Goal: Task Accomplishment & Management: Complete application form

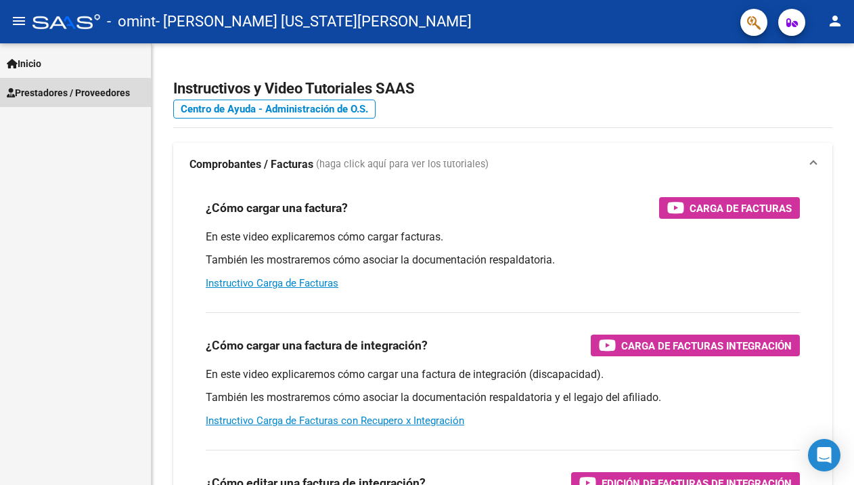
click at [66, 95] on span "Prestadores / Proveedores" at bounding box center [68, 92] width 123 height 15
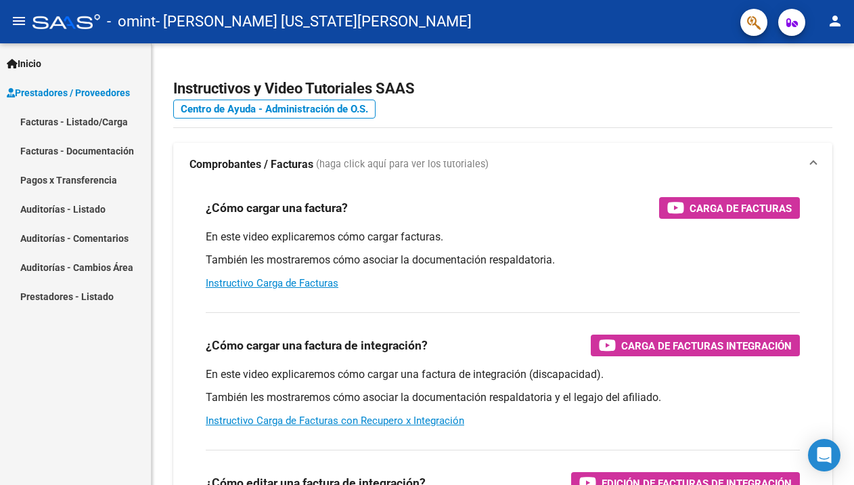
click at [96, 90] on span "Prestadores / Proveedores" at bounding box center [68, 92] width 123 height 15
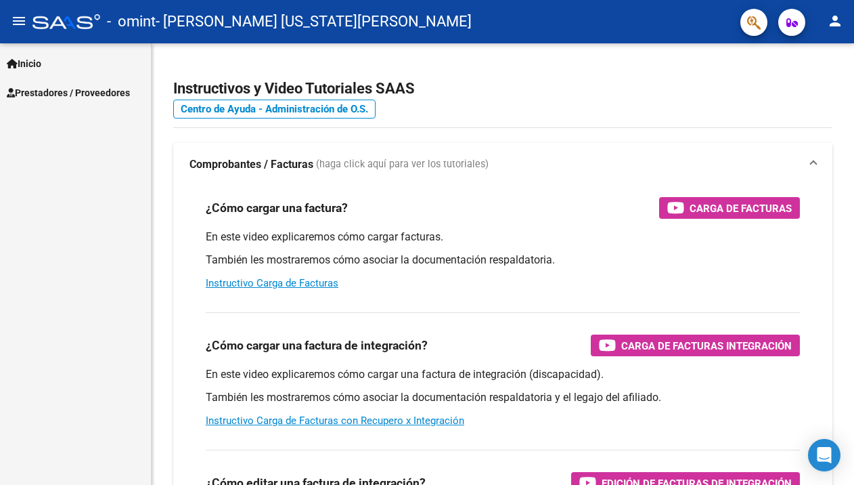
click at [96, 90] on span "Prestadores / Proveedores" at bounding box center [68, 92] width 123 height 15
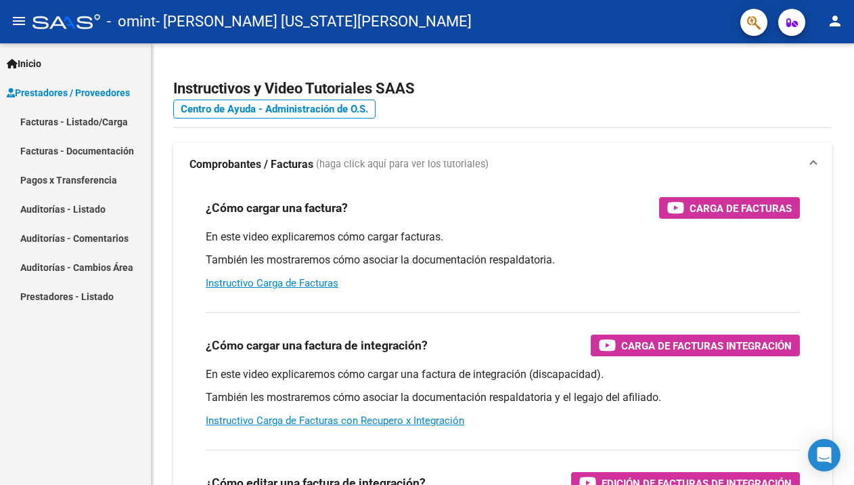
click at [87, 91] on span "Prestadores / Proveedores" at bounding box center [68, 92] width 123 height 15
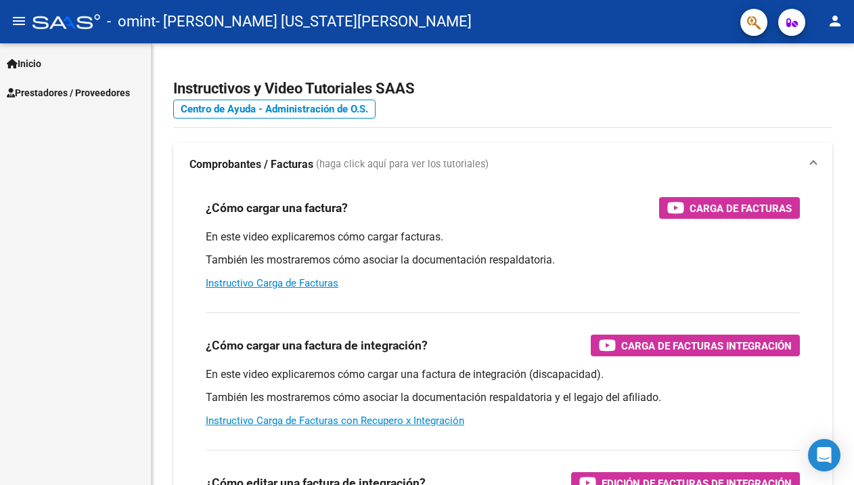
click at [87, 91] on span "Prestadores / Proveedores" at bounding box center [68, 92] width 123 height 15
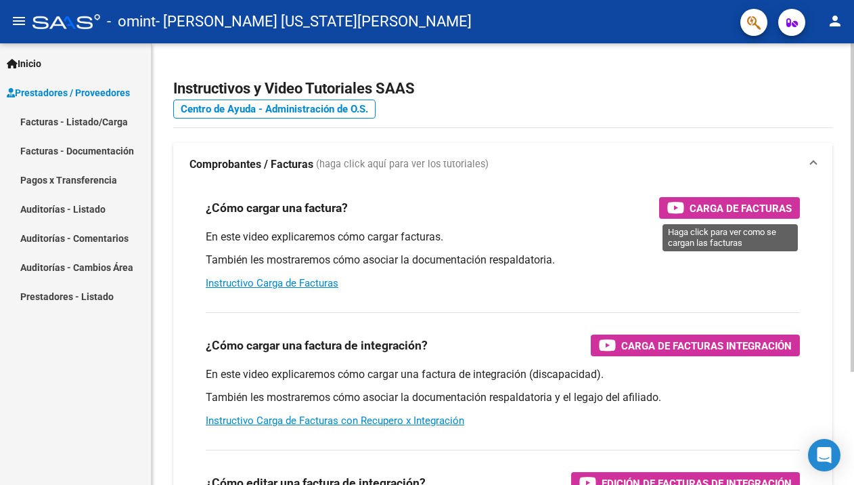
click at [701, 200] on span "Carga de Facturas" at bounding box center [741, 208] width 102 height 17
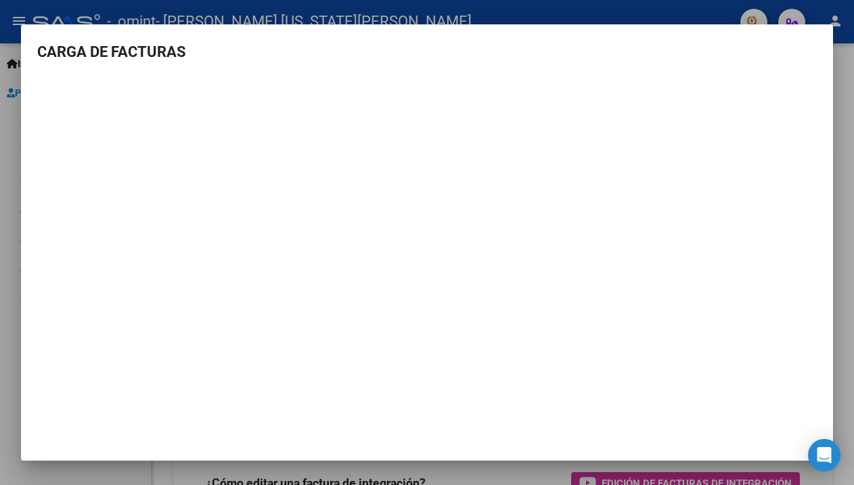
click at [5, 175] on div at bounding box center [427, 242] width 854 height 485
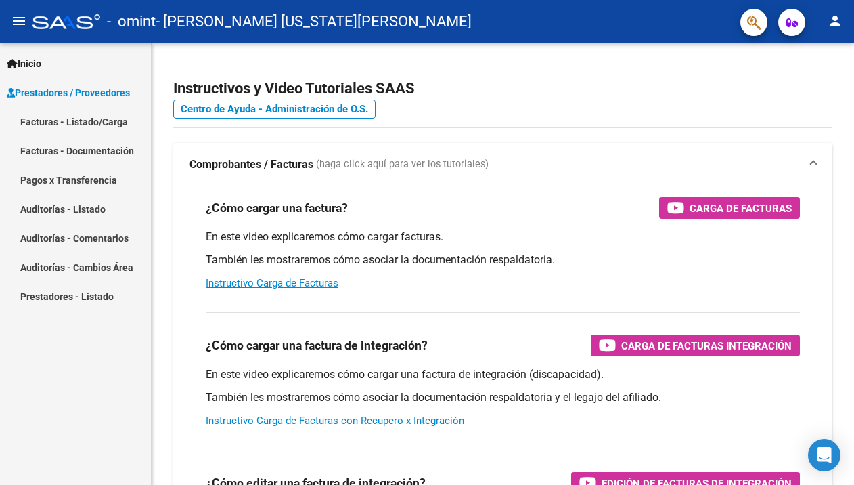
click at [61, 117] on link "Facturas - Listado/Carga" at bounding box center [75, 121] width 151 height 29
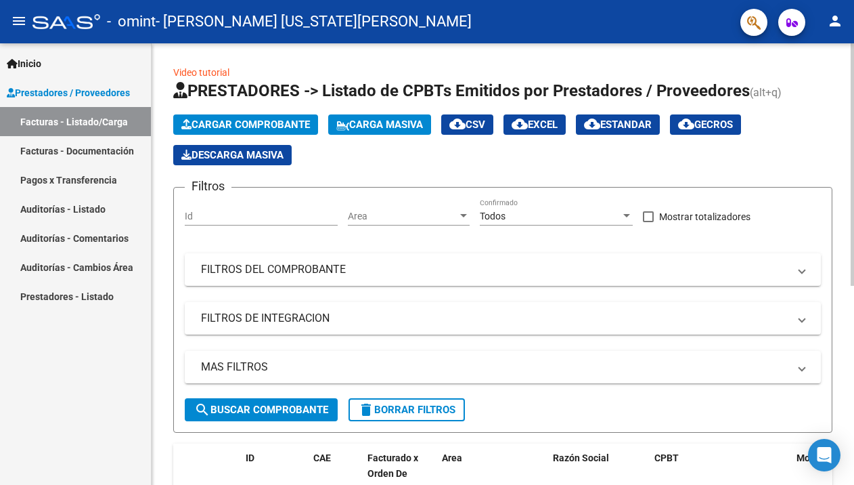
click at [247, 125] on span "Cargar Comprobante" at bounding box center [245, 124] width 129 height 12
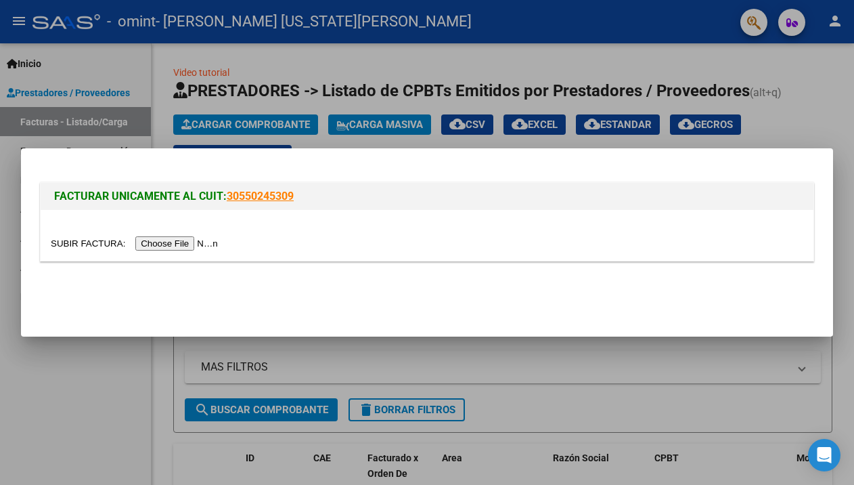
click at [137, 244] on input "file" at bounding box center [136, 243] width 171 height 14
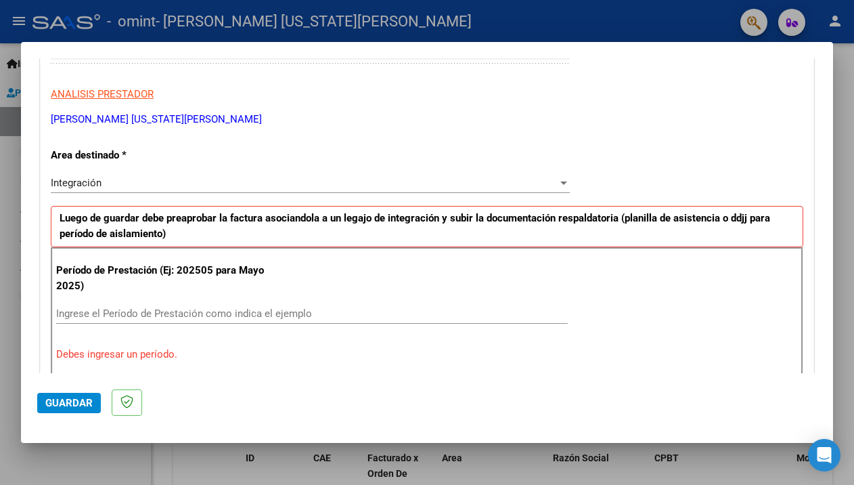
scroll to position [252, 0]
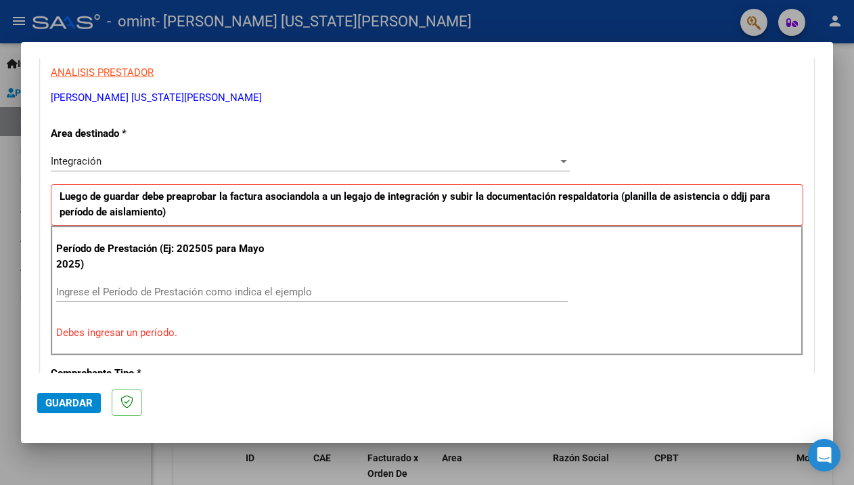
click at [199, 286] on input "Ingrese el Período de Prestación como indica el ejemplo" at bounding box center [312, 292] width 512 height 12
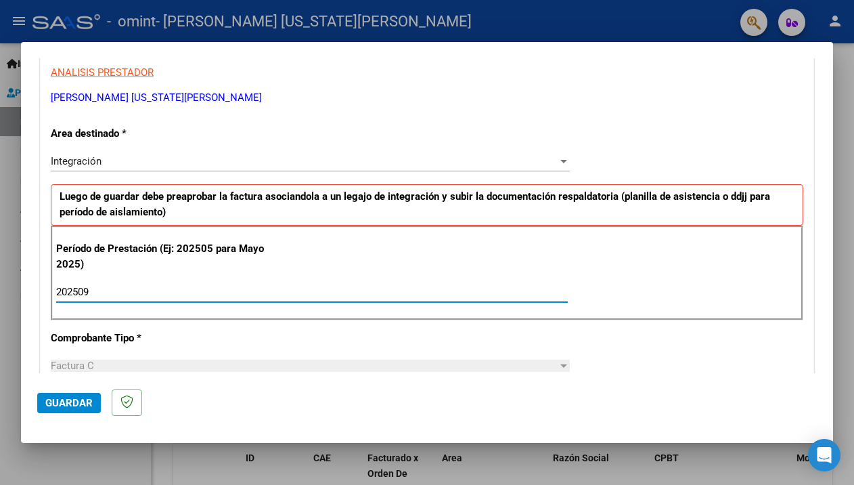
type input "202509"
click at [213, 326] on div "CUIT * 27-36818531-6 Ingresar CUIT ANALISIS PRESTADOR [PERSON_NAME][US_STATE] […" at bounding box center [427, 485] width 773 height 1019
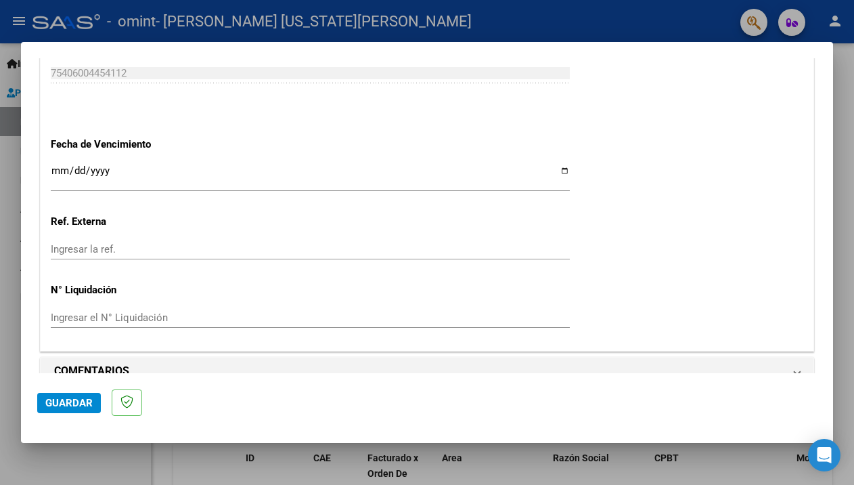
scroll to position [0, 0]
click at [79, 397] on span "Guardar" at bounding box center [68, 403] width 47 height 12
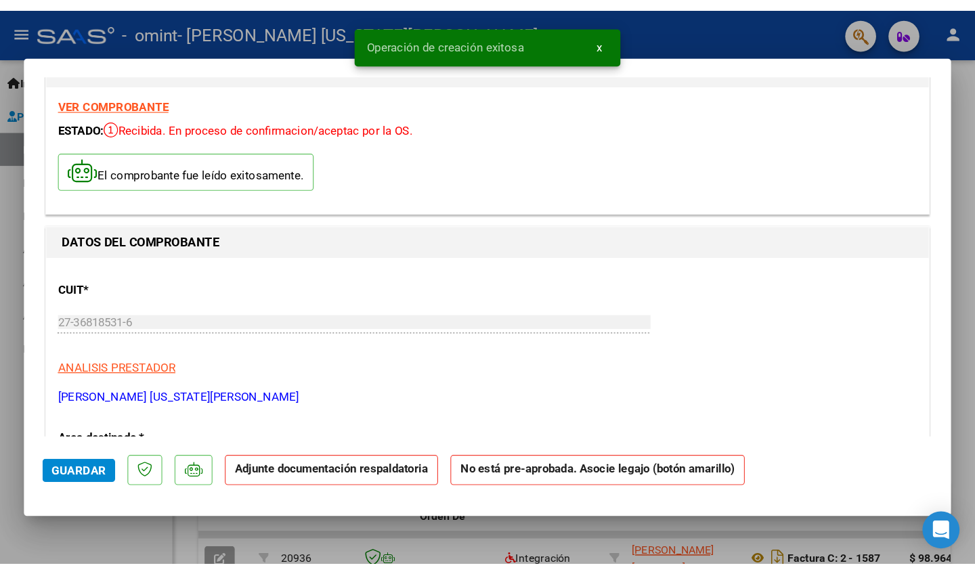
scroll to position [38, 0]
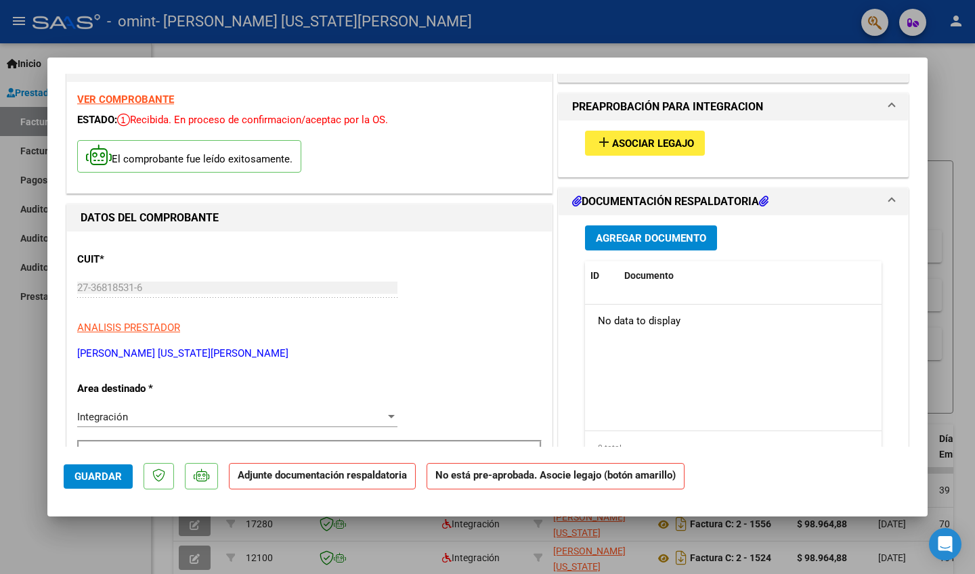
click at [674, 145] on span "Asociar Legajo" at bounding box center [653, 143] width 82 height 12
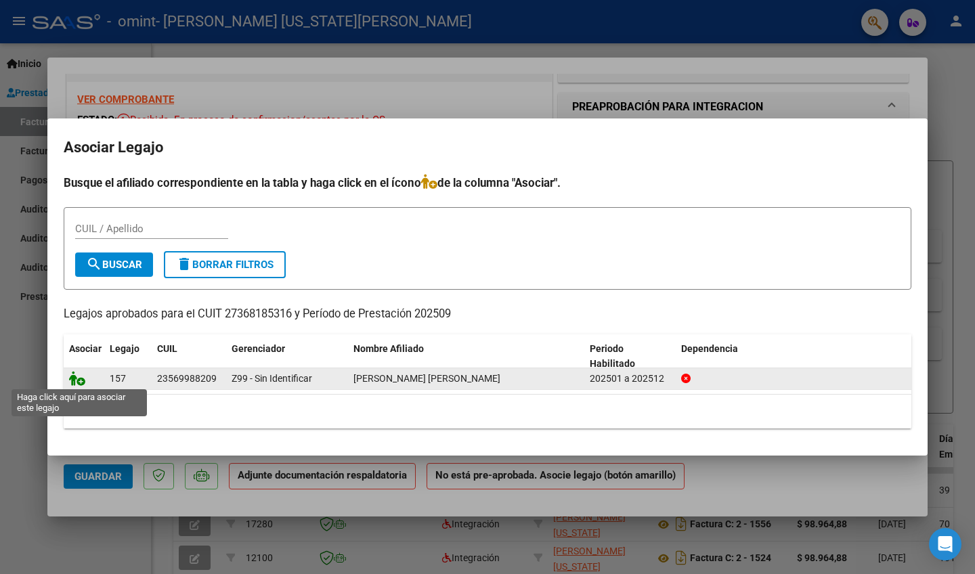
click at [77, 379] on icon at bounding box center [77, 378] width 16 height 15
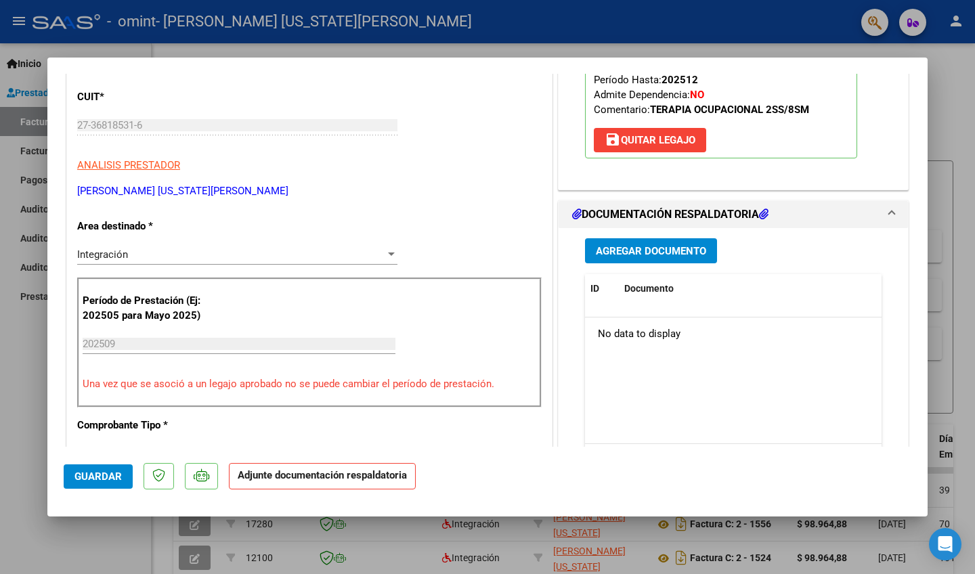
scroll to position [233, 0]
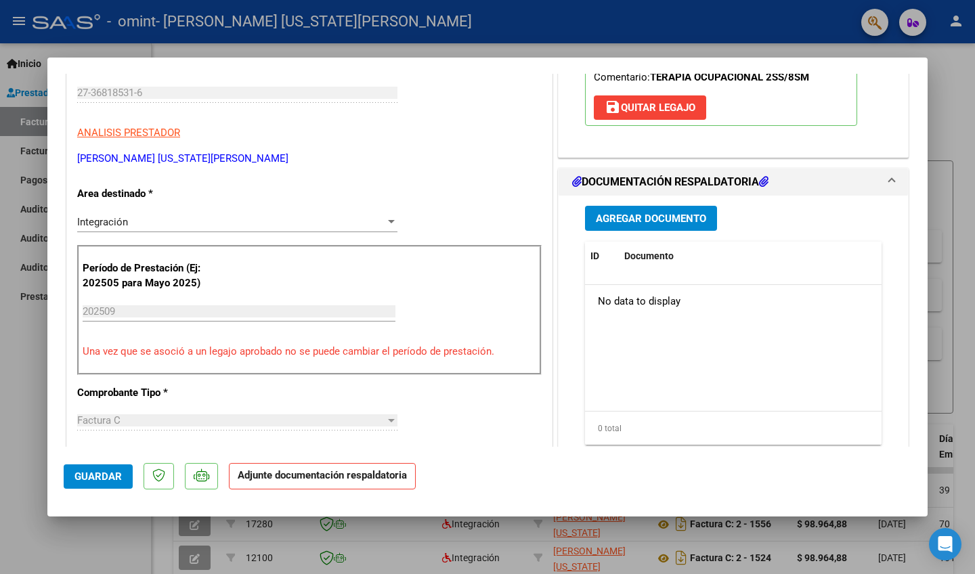
click at [666, 221] on span "Agregar Documento" at bounding box center [651, 219] width 110 height 12
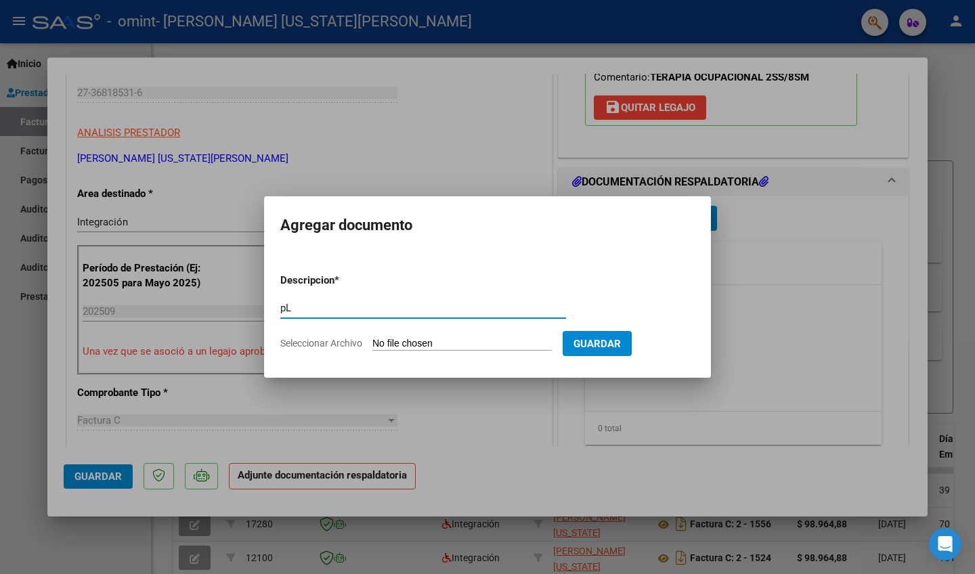
type input "p"
type input "Planilla [PERSON_NAME]-[DATE]-TO"
click at [408, 344] on input "Seleccionar Archivo" at bounding box center [461, 344] width 179 height 13
type input "C:\fakepath\ Planilla [PERSON_NAME]- [DATE]-TO.pdf"
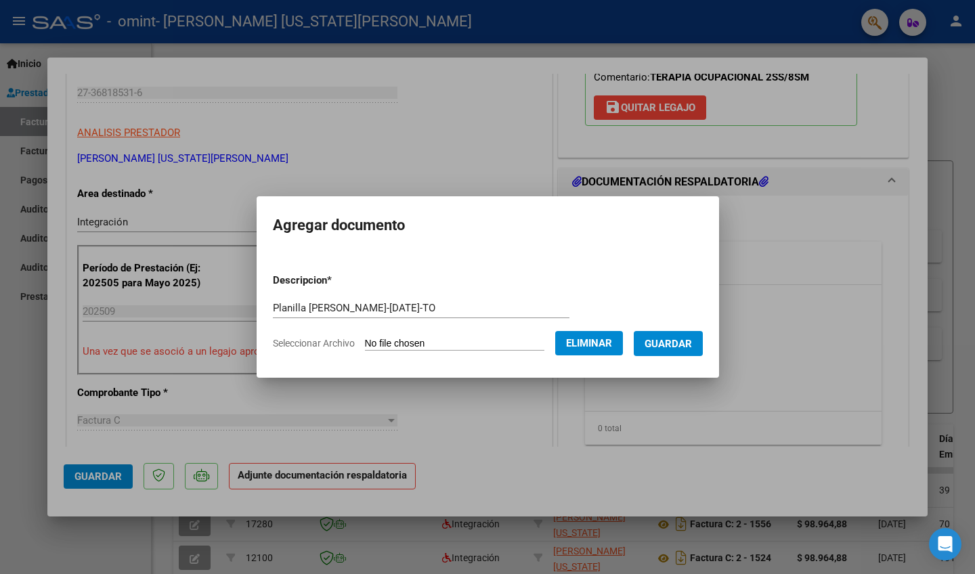
click at [689, 338] on span "Guardar" at bounding box center [667, 343] width 47 height 12
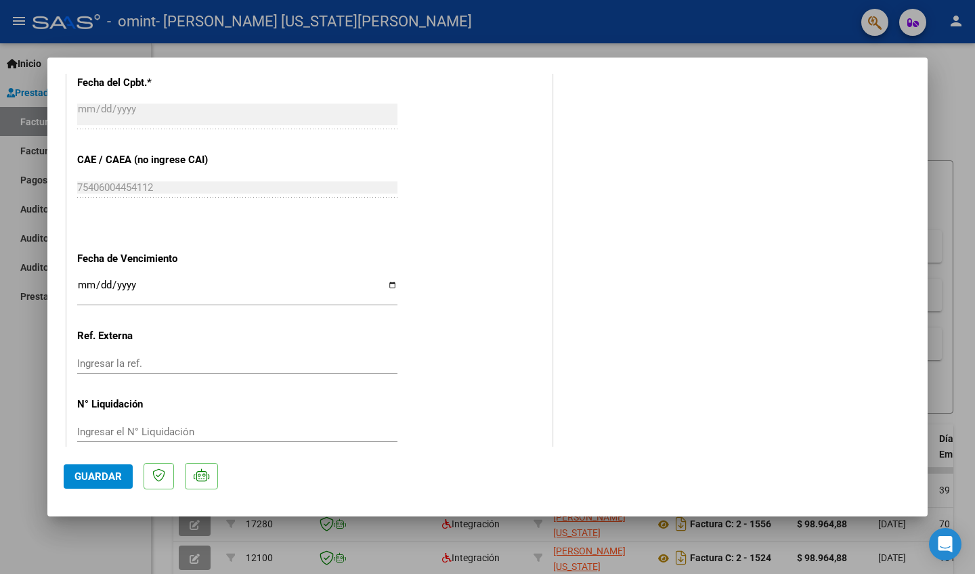
scroll to position [816, 0]
click at [93, 476] on span "Guardar" at bounding box center [97, 476] width 47 height 12
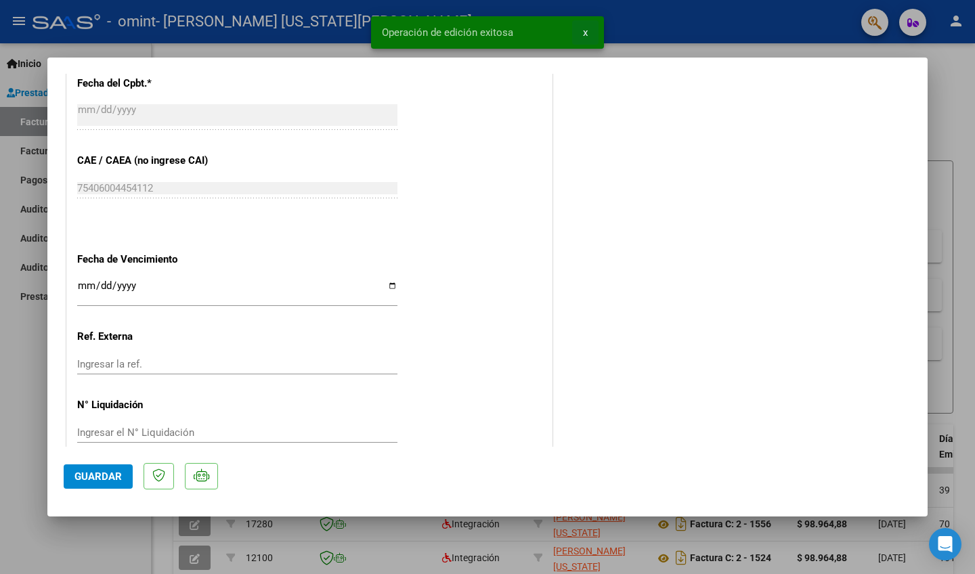
click at [583, 32] on span "x" at bounding box center [585, 32] width 5 height 12
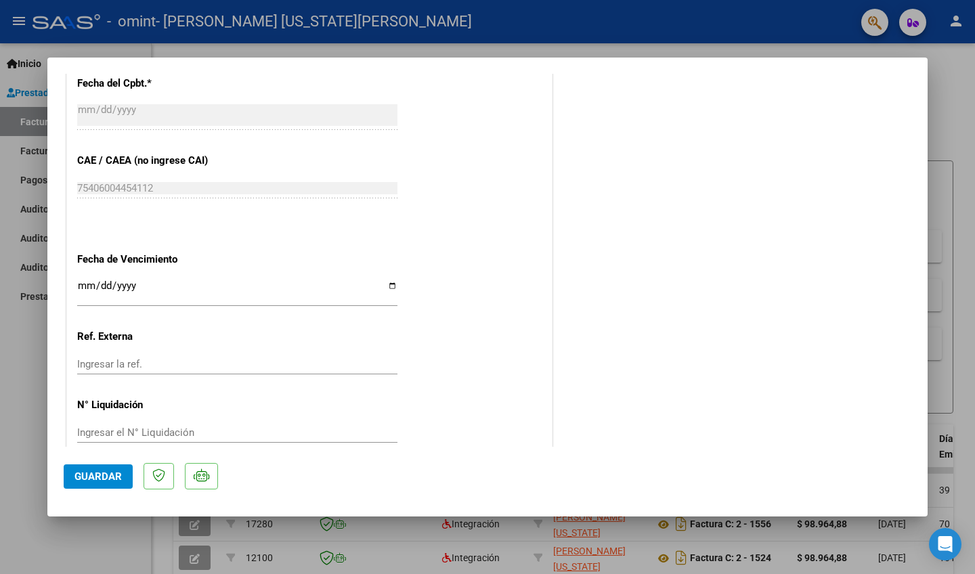
click at [463, 50] on div at bounding box center [487, 287] width 975 height 574
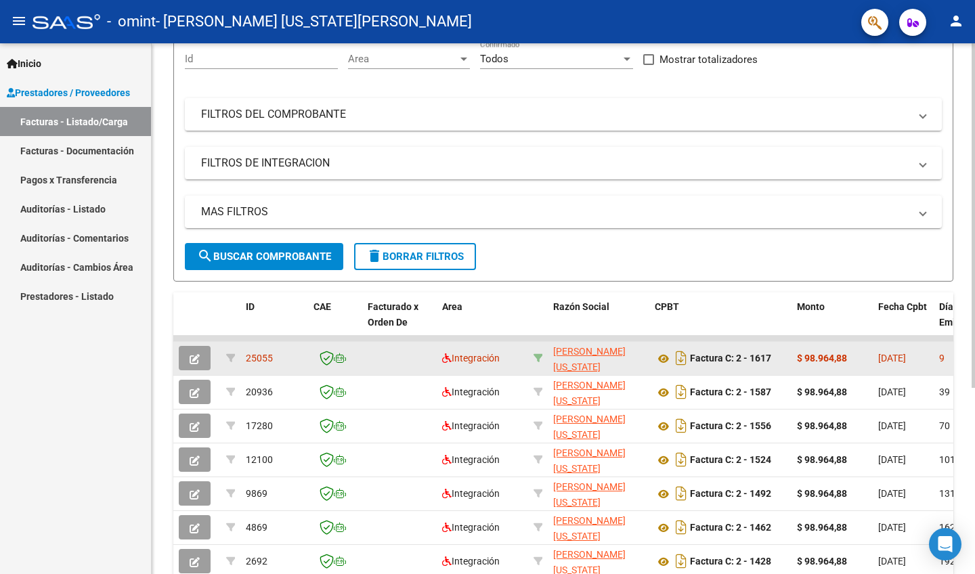
scroll to position [132, 0]
